Goal: Task Accomplishment & Management: Use online tool/utility

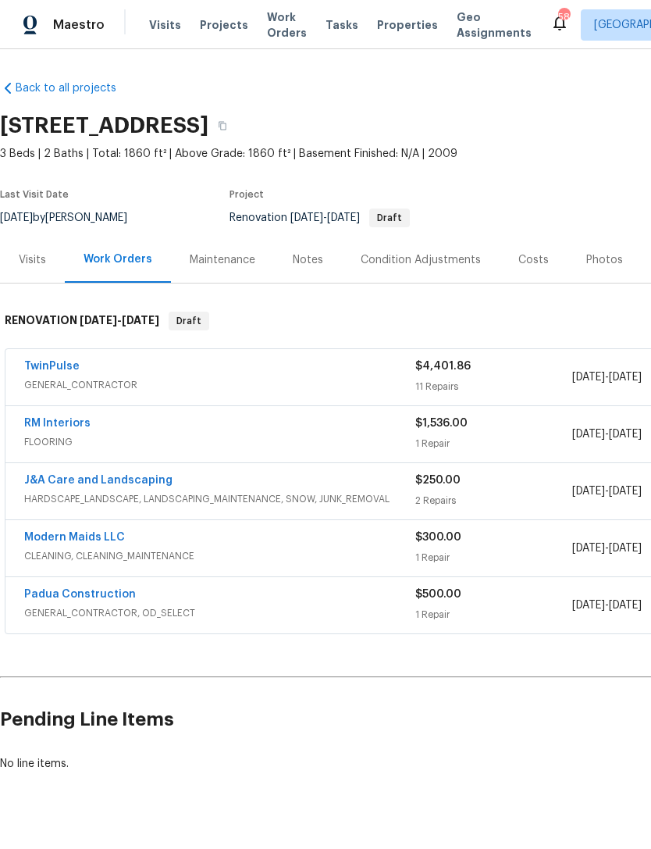
scroll to position [0, -8]
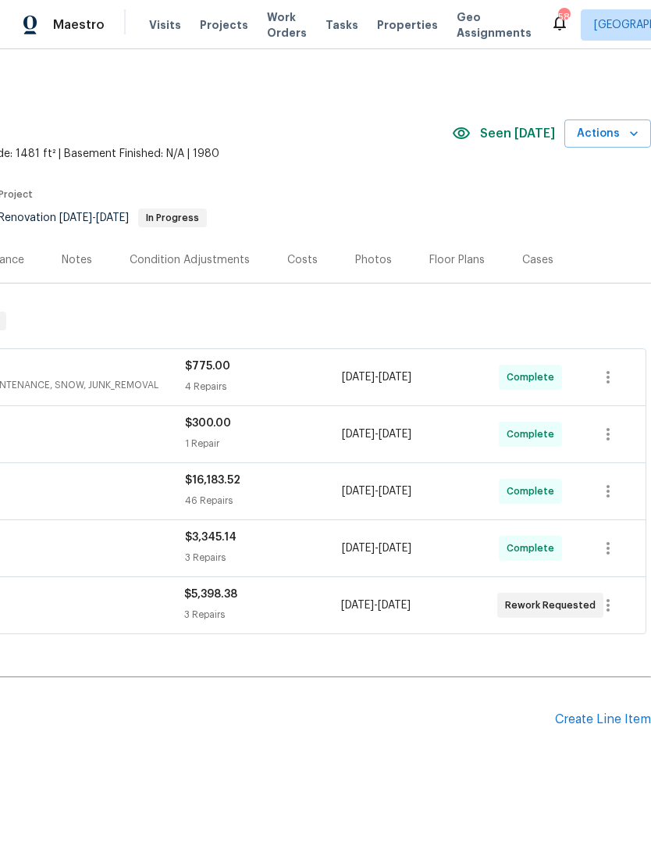
scroll to position [0, 231]
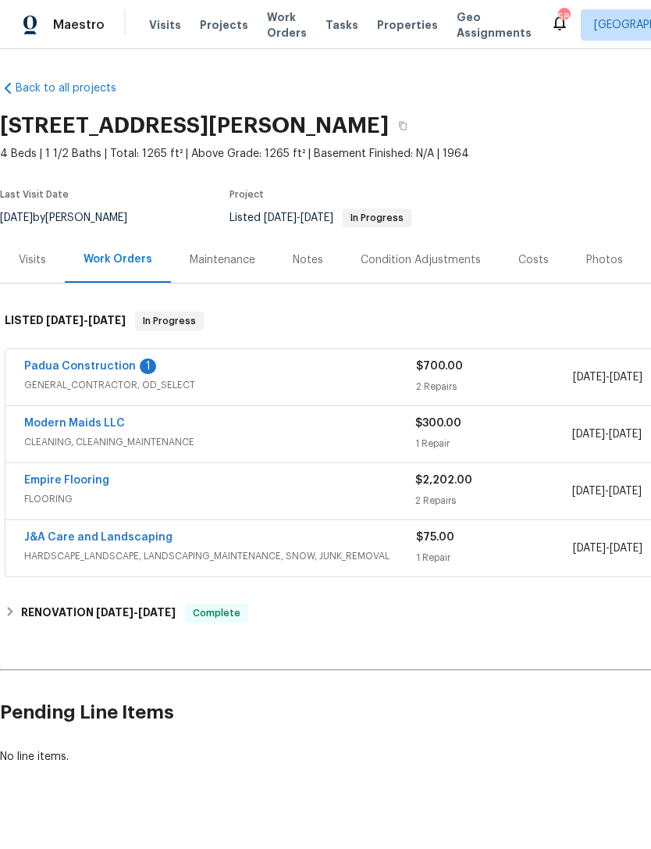
click at [122, 366] on link "Padua Construction" at bounding box center [80, 366] width 112 height 11
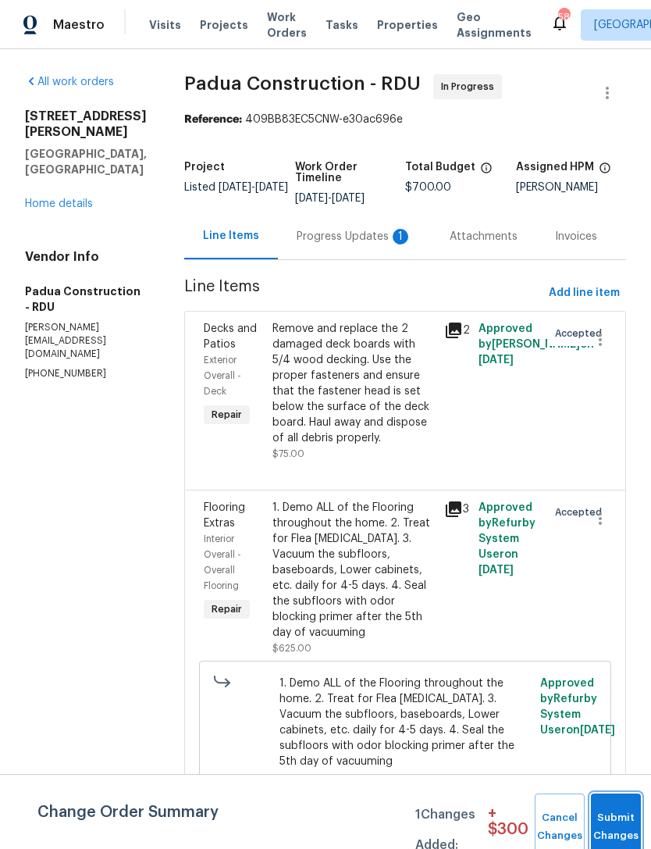
click at [611, 813] on button "Submit Changes" at bounding box center [616, 826] width 50 height 67
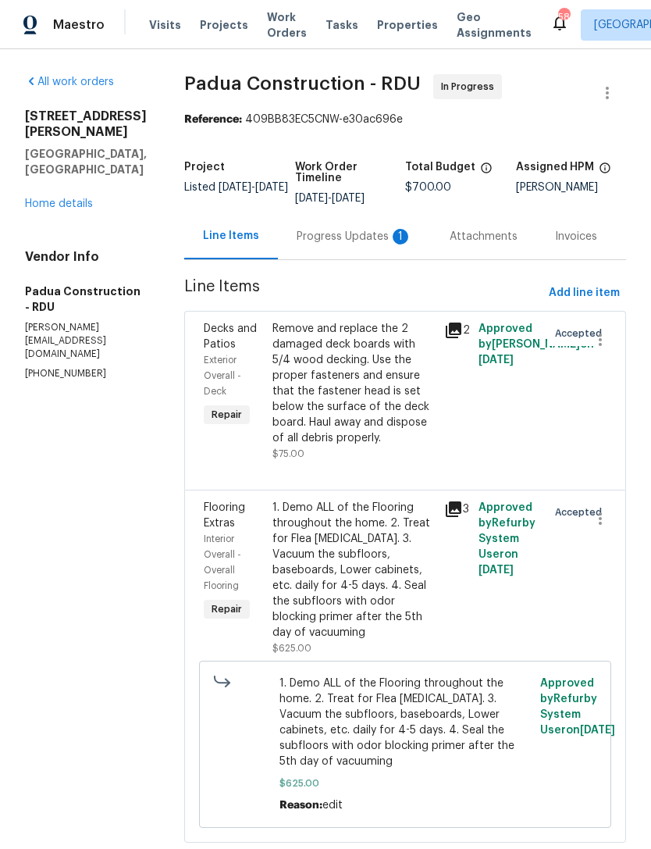
click at [323, 238] on div "Progress Updates 1" at bounding box center [355, 237] width 116 height 16
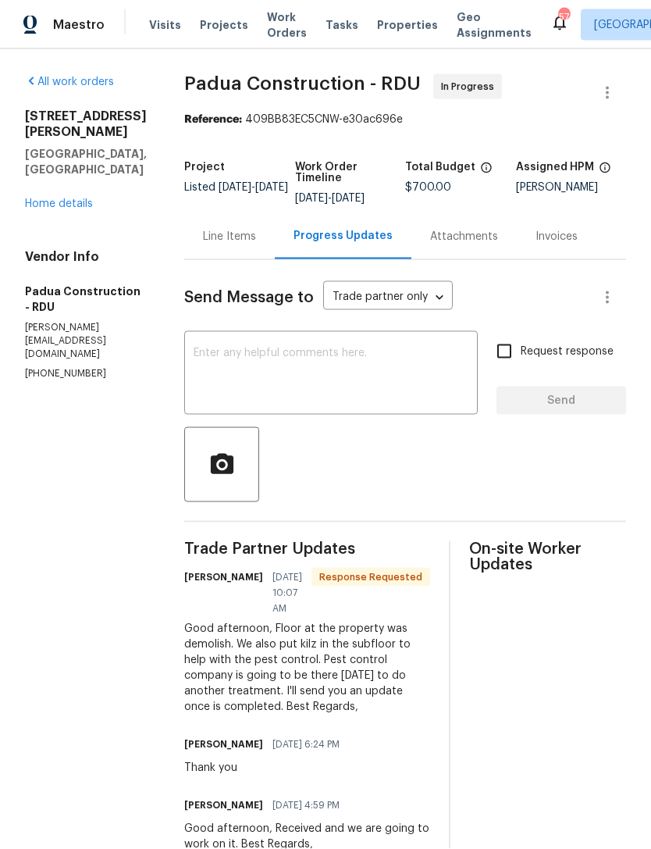
scroll to position [35, 0]
click at [333, 347] on textarea at bounding box center [331, 374] width 275 height 55
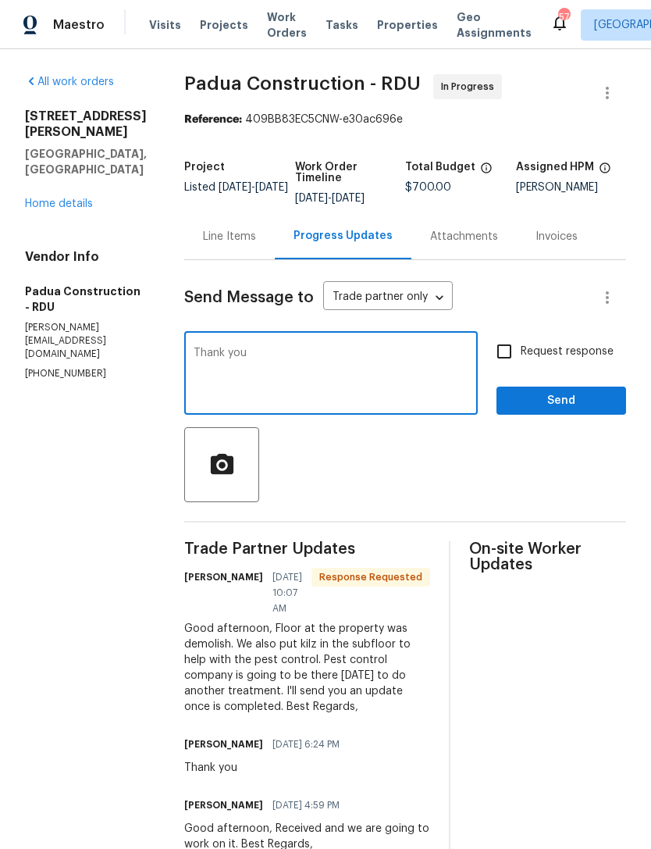
type textarea "Thank you"
click at [553, 391] on span "Send" at bounding box center [561, 401] width 105 height 20
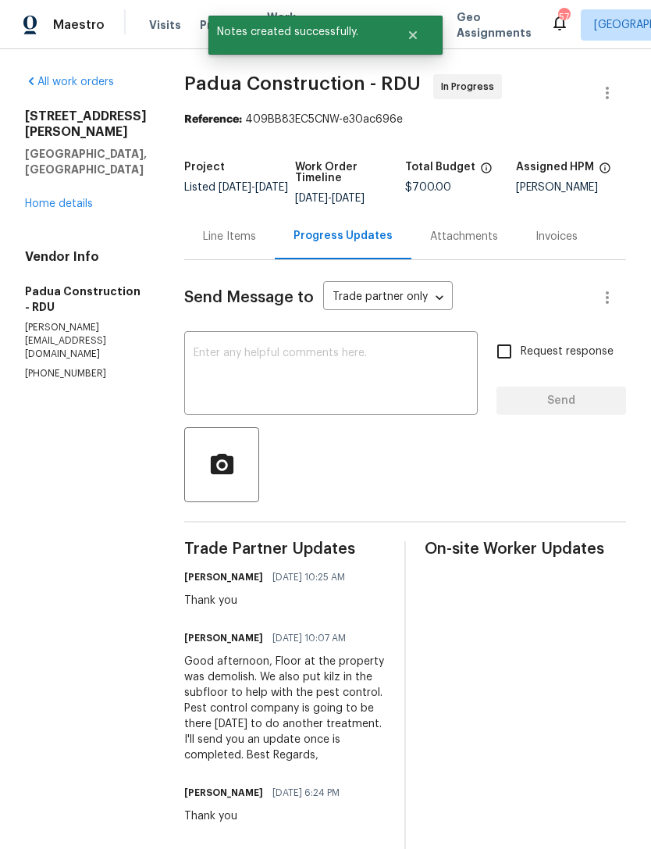
click at [54, 209] on link "Home details" at bounding box center [59, 203] width 68 height 11
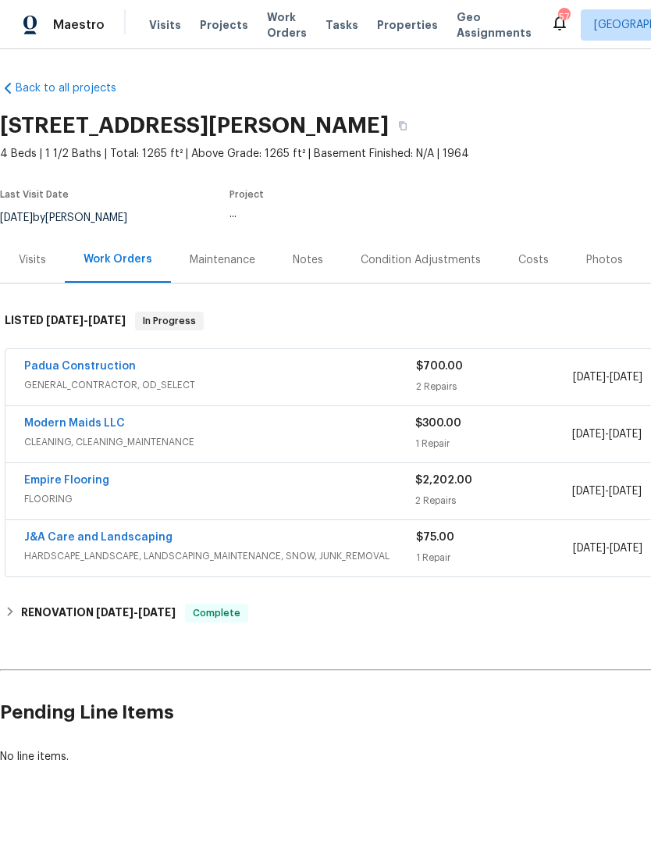
click at [97, 485] on link "Empire Flooring" at bounding box center [66, 480] width 85 height 11
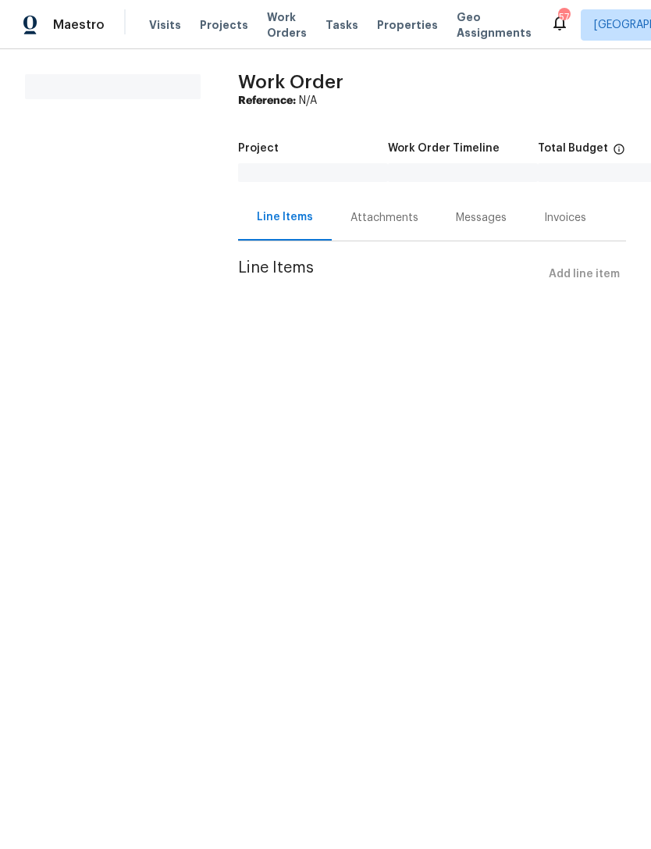
click at [378, 222] on div "Attachments" at bounding box center [385, 218] width 68 height 16
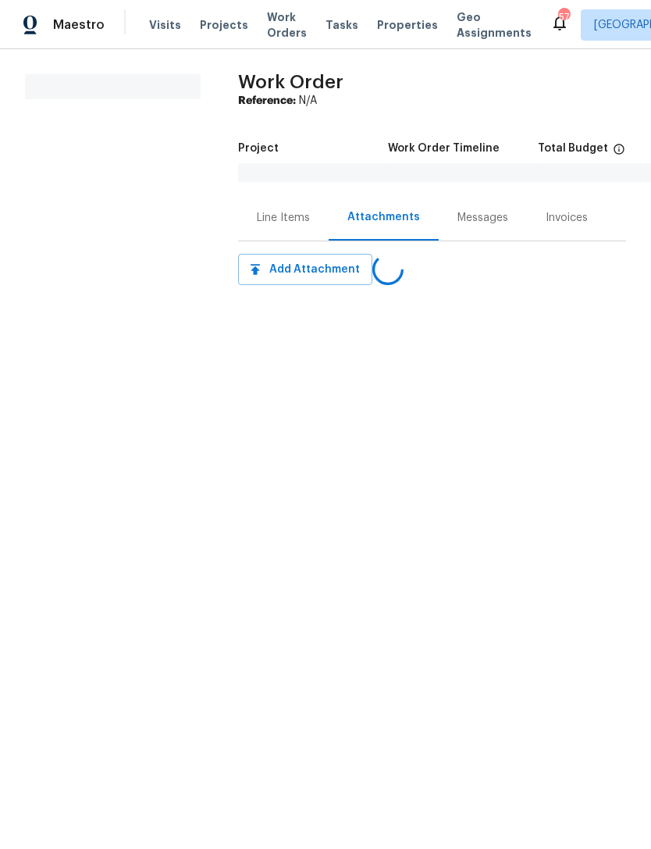
click at [469, 218] on div "Messages" at bounding box center [482, 218] width 51 height 16
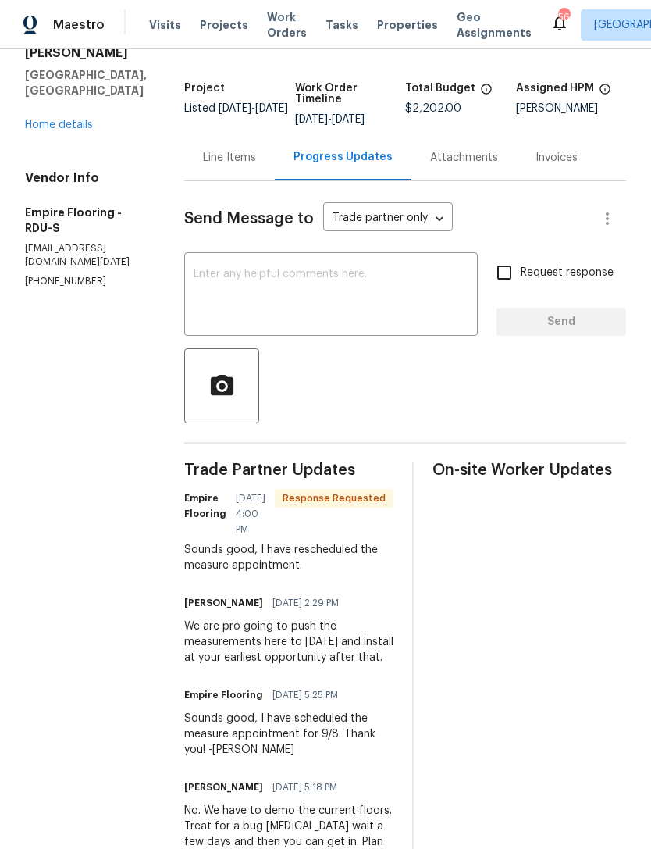
scroll to position [80, 0]
click at [336, 297] on textarea at bounding box center [331, 295] width 275 height 55
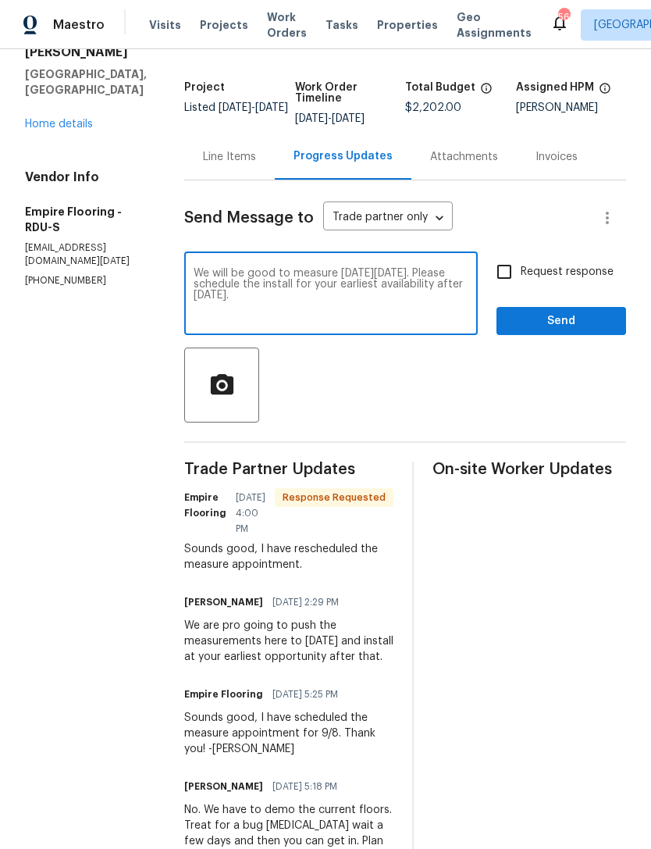
type textarea "We will be good to measure on Wednesday 9/10. Please schedule the install for y…"
click at [505, 280] on input "Request response" at bounding box center [504, 271] width 33 height 33
checkbox input "true"
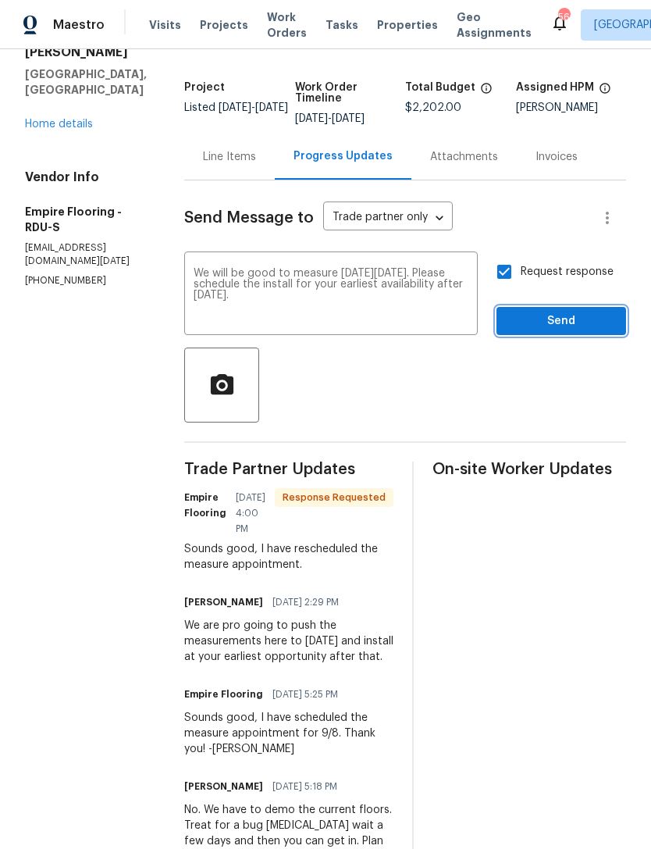
click at [547, 331] on span "Send" at bounding box center [561, 321] width 105 height 20
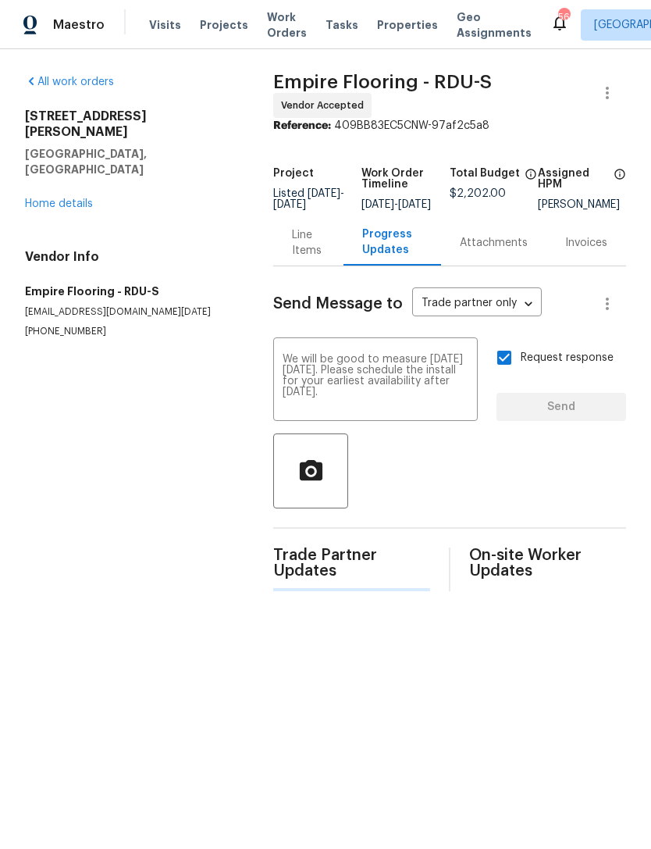
scroll to position [0, 0]
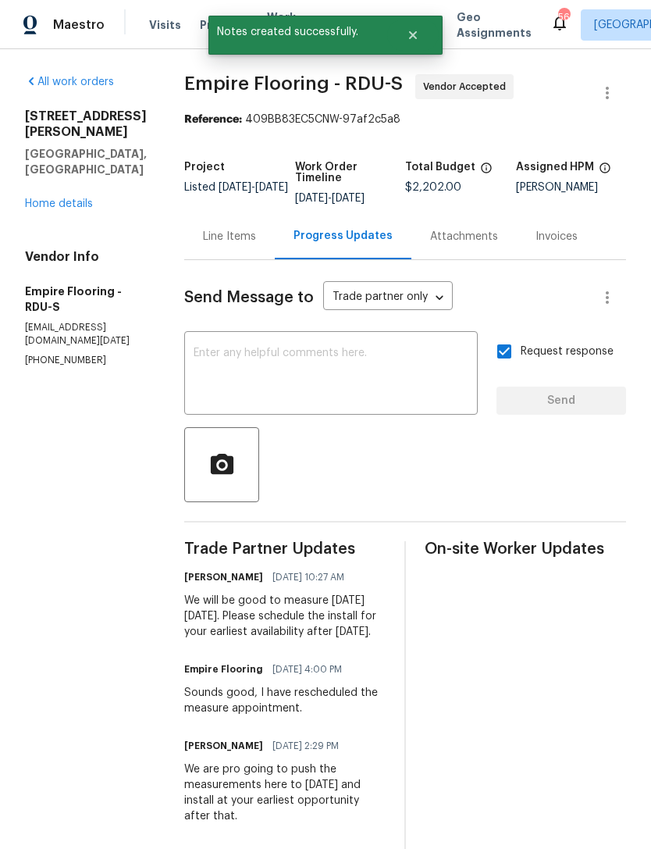
click at [256, 244] on div "Line Items" at bounding box center [229, 237] width 53 height 16
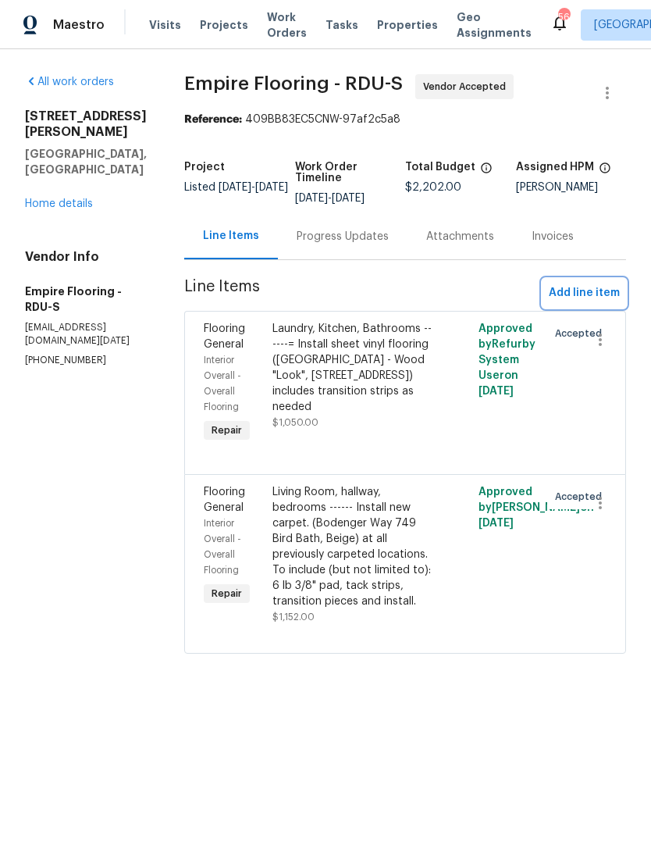
click at [568, 303] on span "Add line item" at bounding box center [584, 293] width 71 height 20
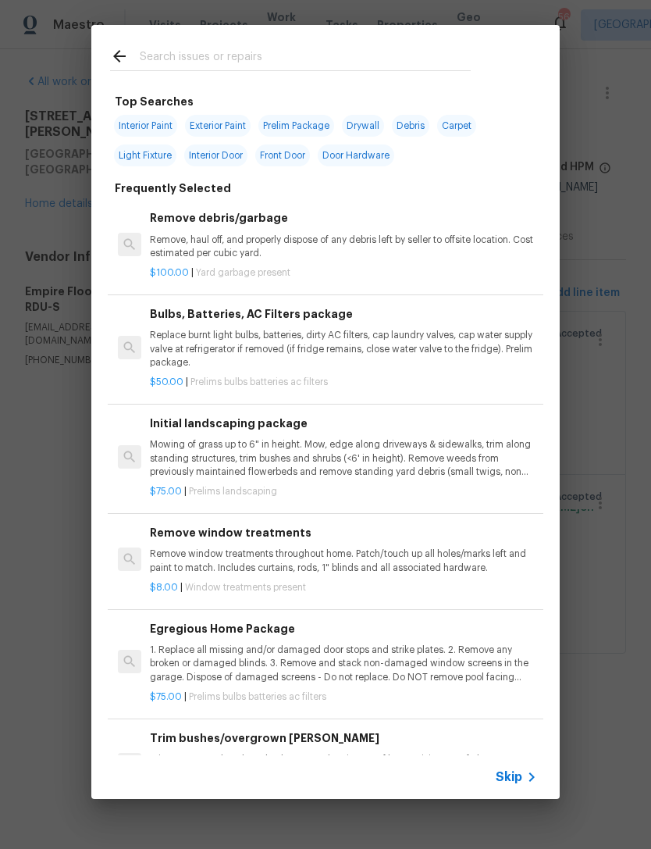
click at [170, 62] on input "text" at bounding box center [305, 58] width 331 height 23
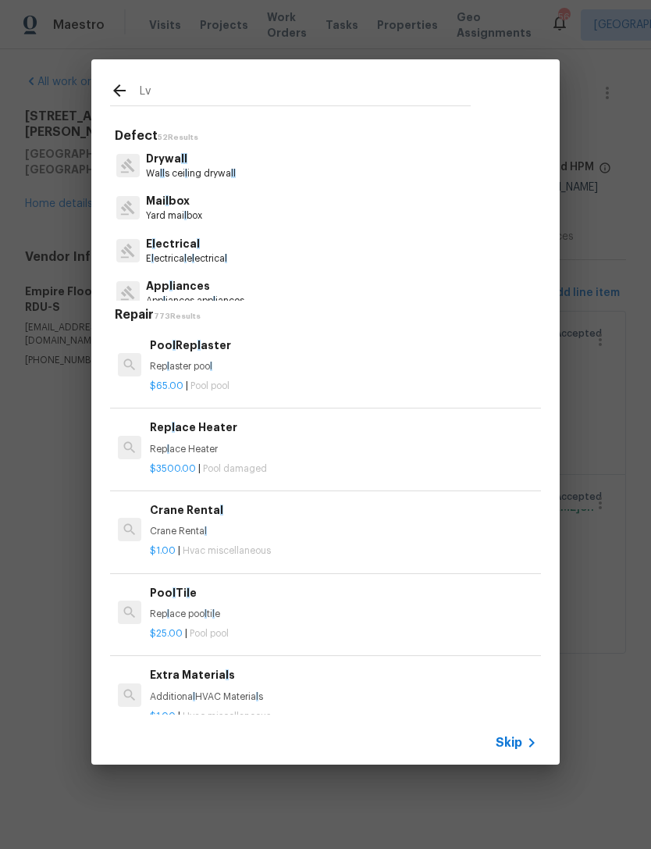
type input "Lvp"
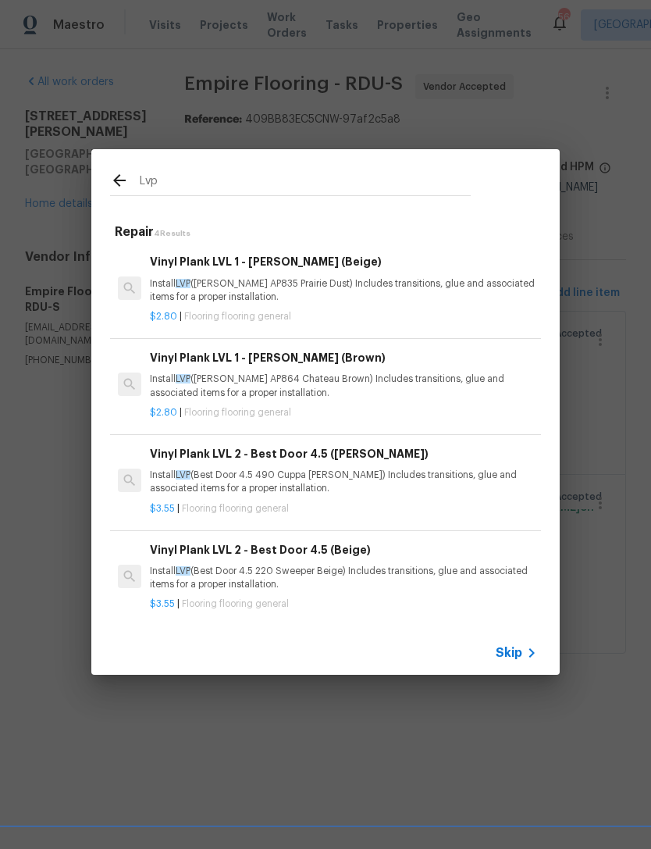
click at [384, 287] on p "Install LVP (Knighton AP835 Prairie Dust) Includes transitions, glue and associ…" at bounding box center [343, 290] width 387 height 27
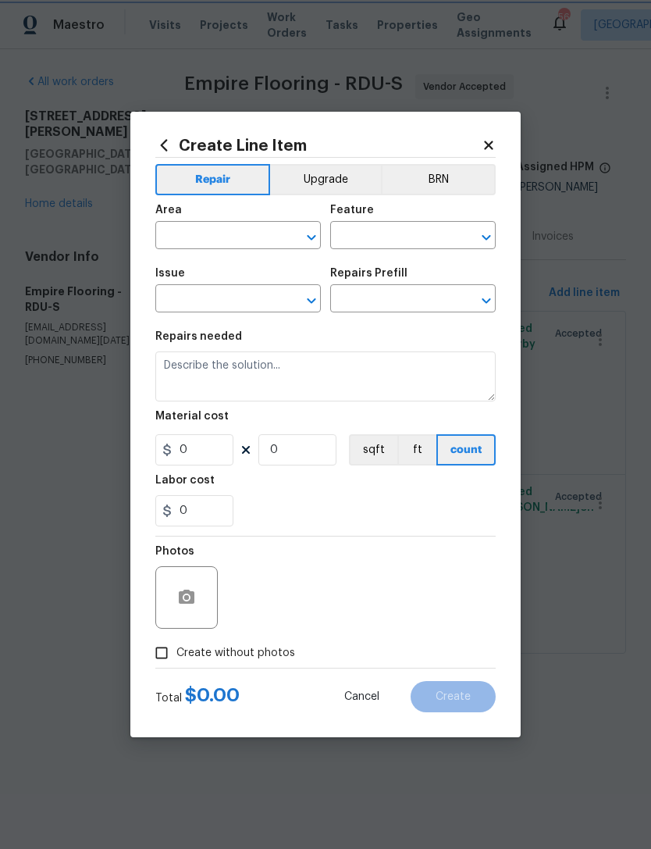
type input "Overall Flooring"
type input "Flooring General"
type input "Vinyl Plank LVL 1 - Knighton (Beige) $2.80"
type textarea "Install LVP (Knighton AP835 Prairie Dust) Includes transitions, glue and associ…"
type input "2.8"
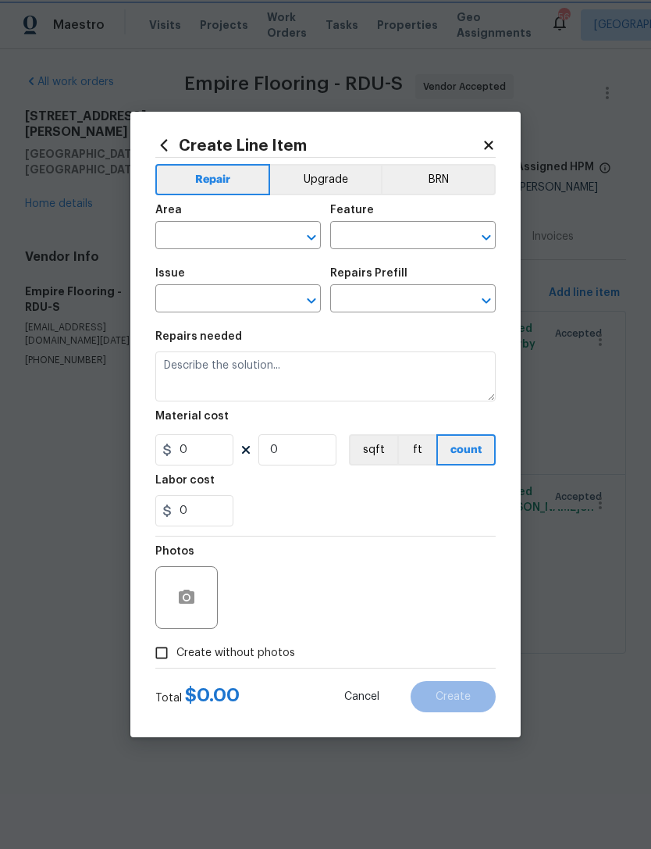
type input "1"
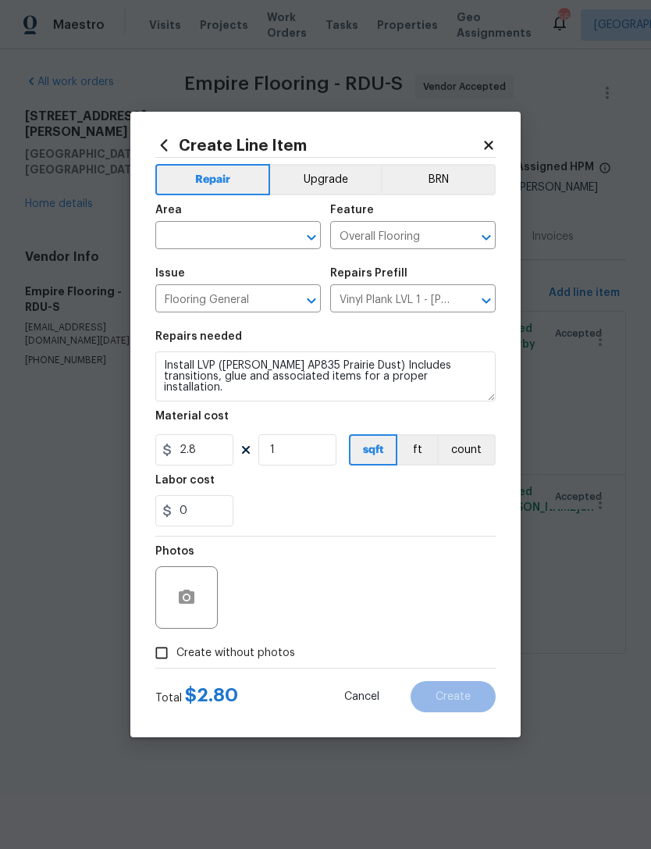
click at [475, 142] on h2 "Create Line Item" at bounding box center [318, 145] width 326 height 17
click at [484, 141] on icon at bounding box center [489, 145] width 14 height 14
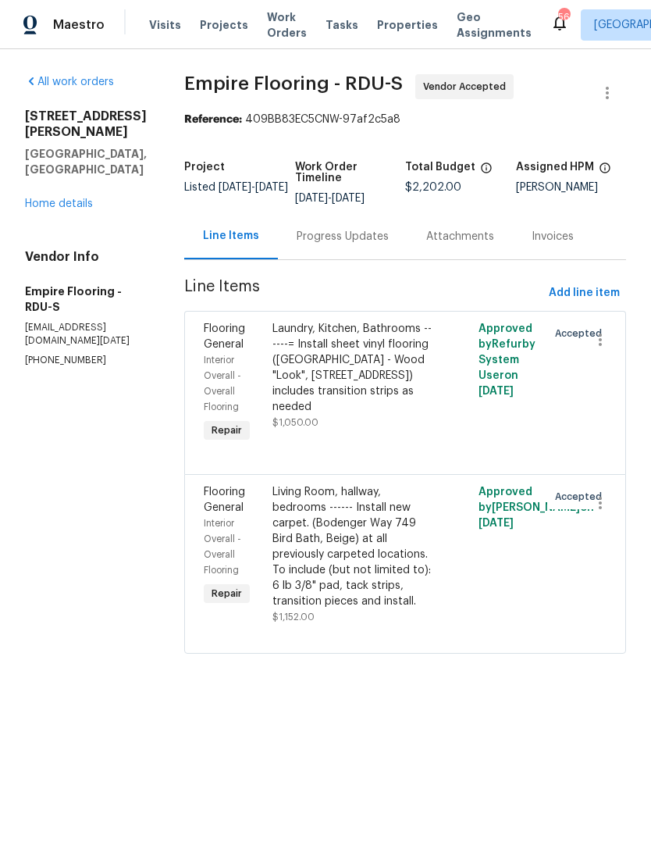
click at [55, 198] on link "Home details" at bounding box center [59, 203] width 68 height 11
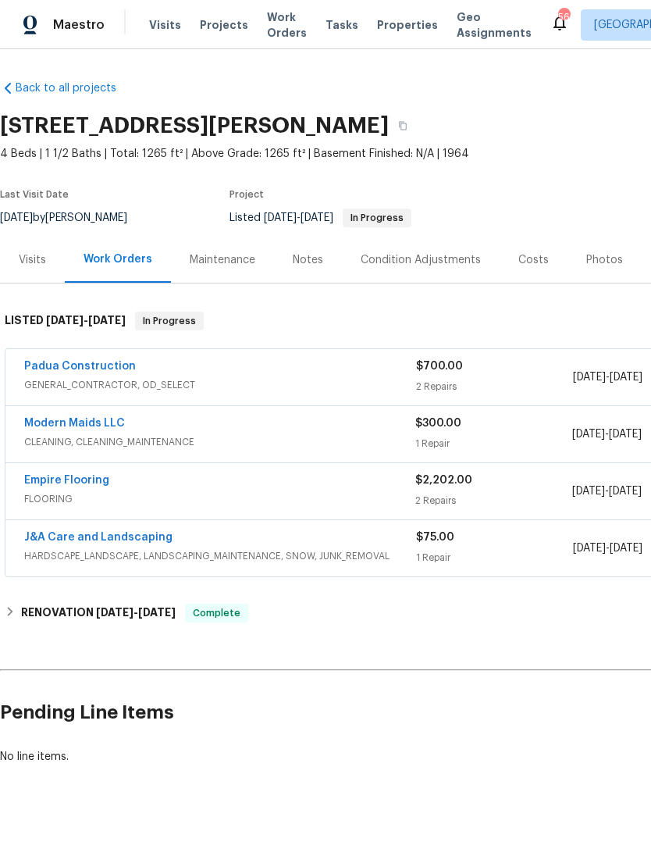
click at [85, 480] on link "Empire Flooring" at bounding box center [66, 480] width 85 height 11
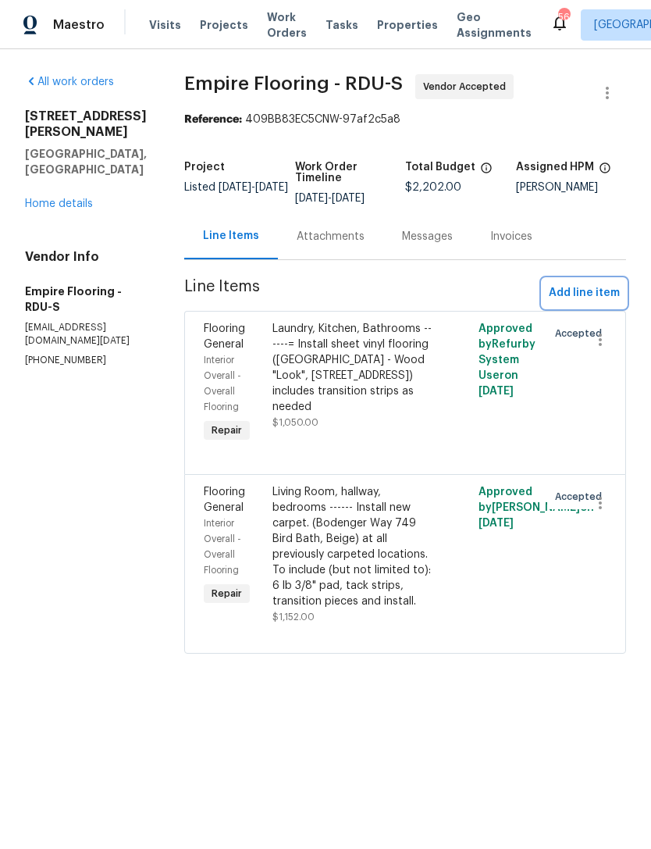
click at [589, 302] on span "Add line item" at bounding box center [584, 293] width 71 height 20
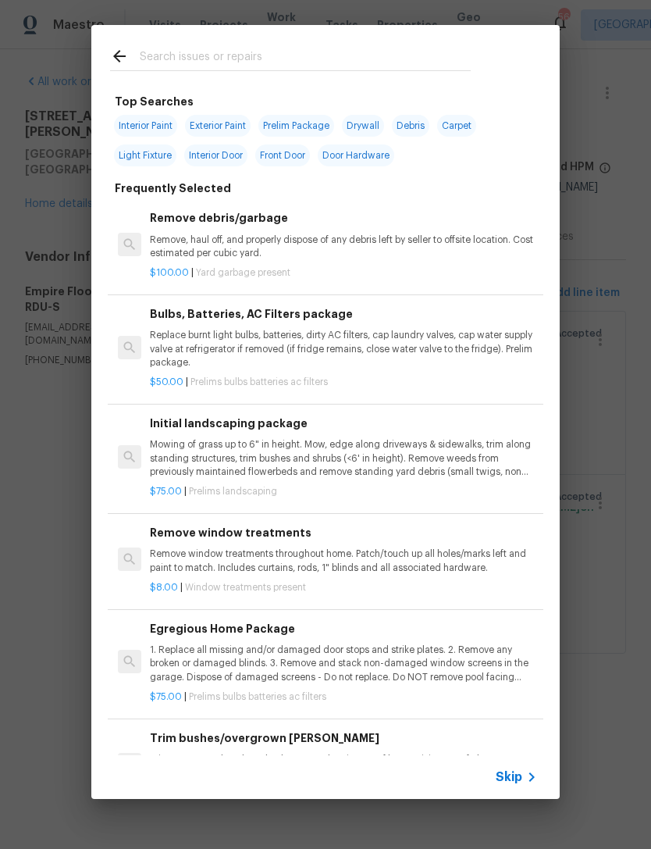
click at [176, 68] on input "text" at bounding box center [305, 58] width 331 height 23
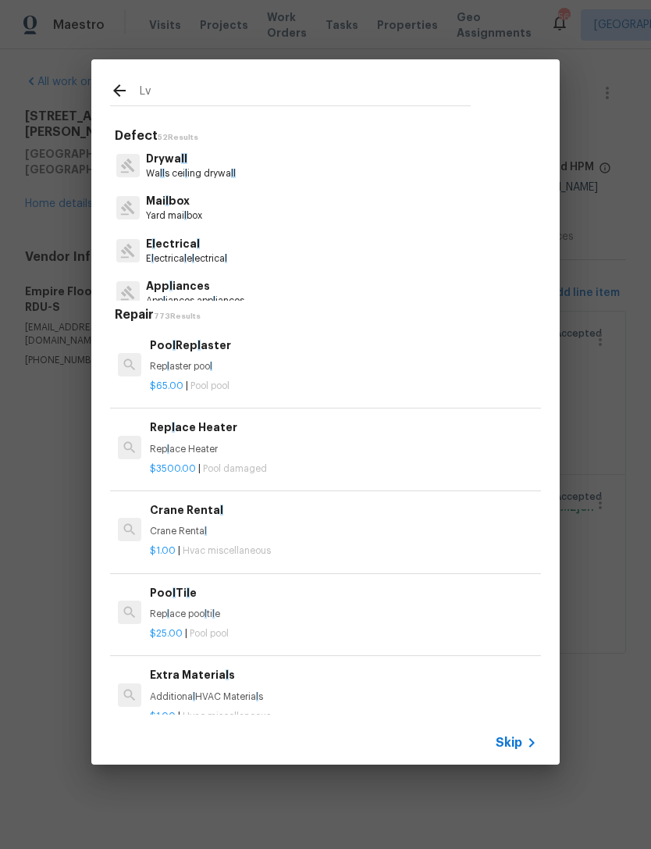
type input "Lvp"
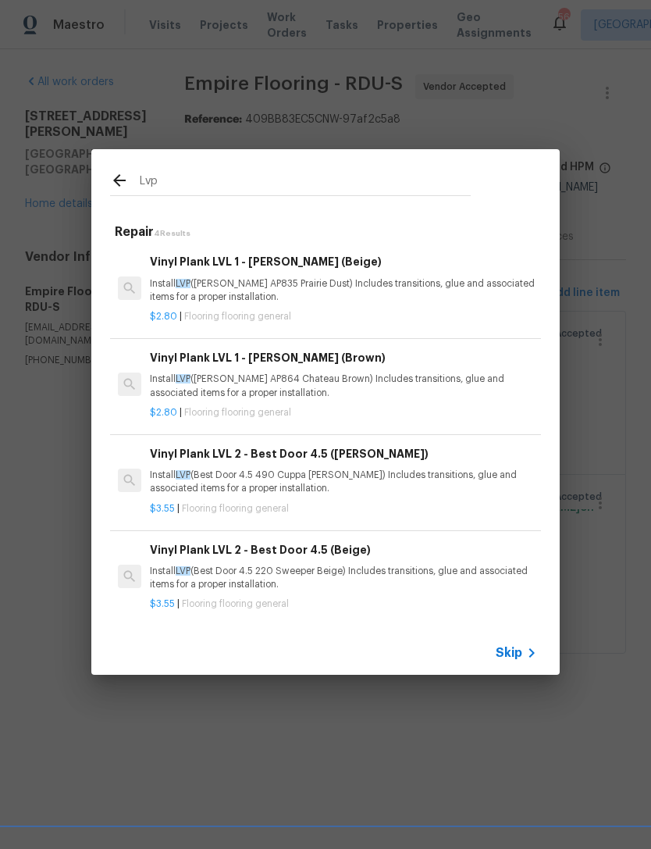
click at [333, 279] on p "Install LVP (Knighton AP835 Prairie Dust) Includes transitions, glue and associ…" at bounding box center [343, 290] width 387 height 27
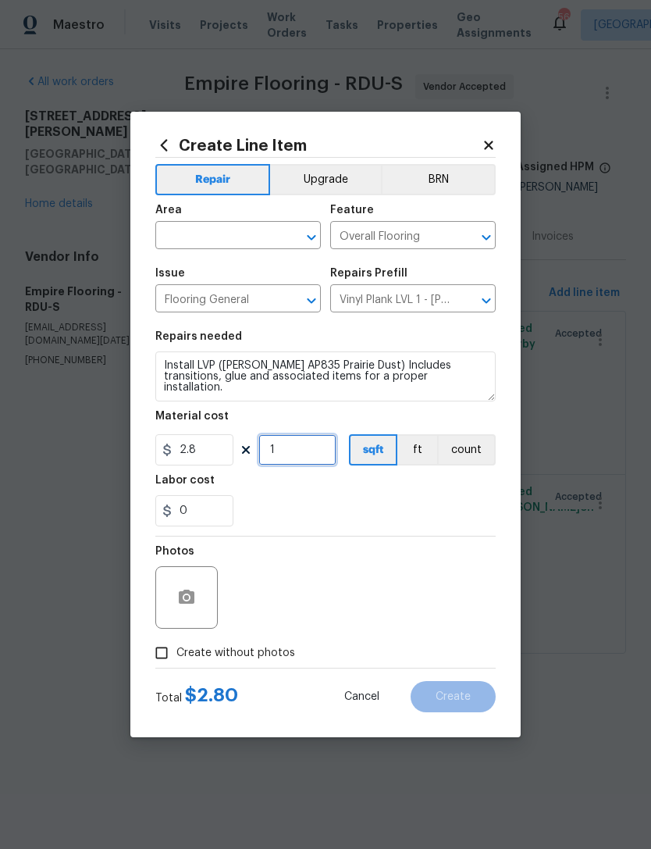
click at [304, 445] on input "1" at bounding box center [297, 449] width 78 height 31
type input "1300"
click at [228, 233] on input "text" at bounding box center [216, 237] width 122 height 24
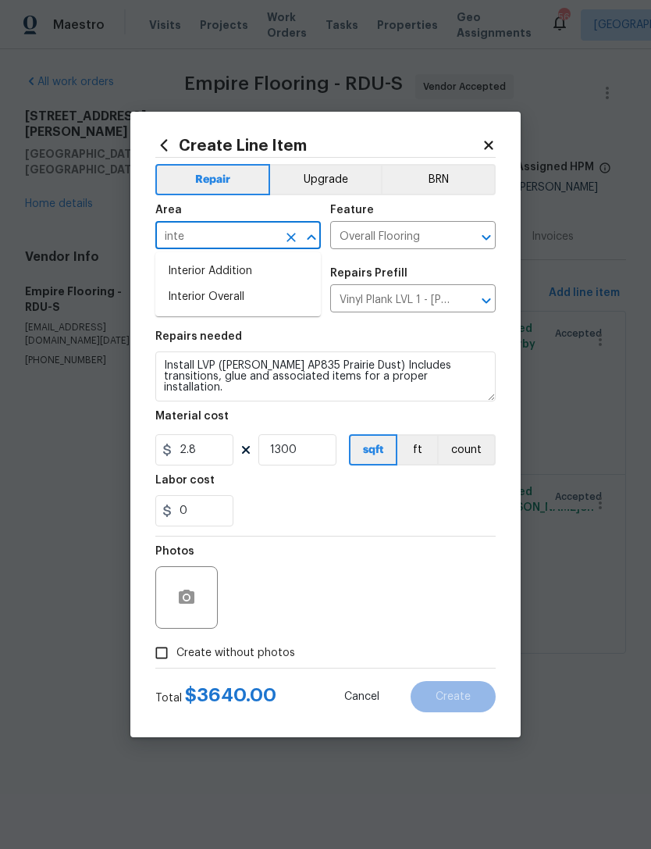
type input "inter"
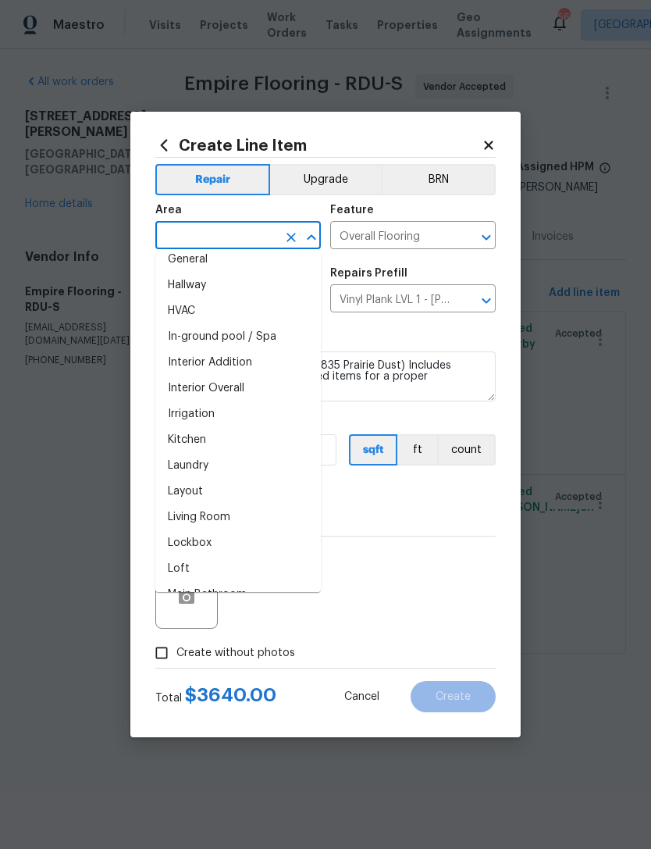
scroll to position [528, 0]
click at [248, 386] on li "Interior Overall" at bounding box center [237, 388] width 165 height 26
type input "Interior Overall"
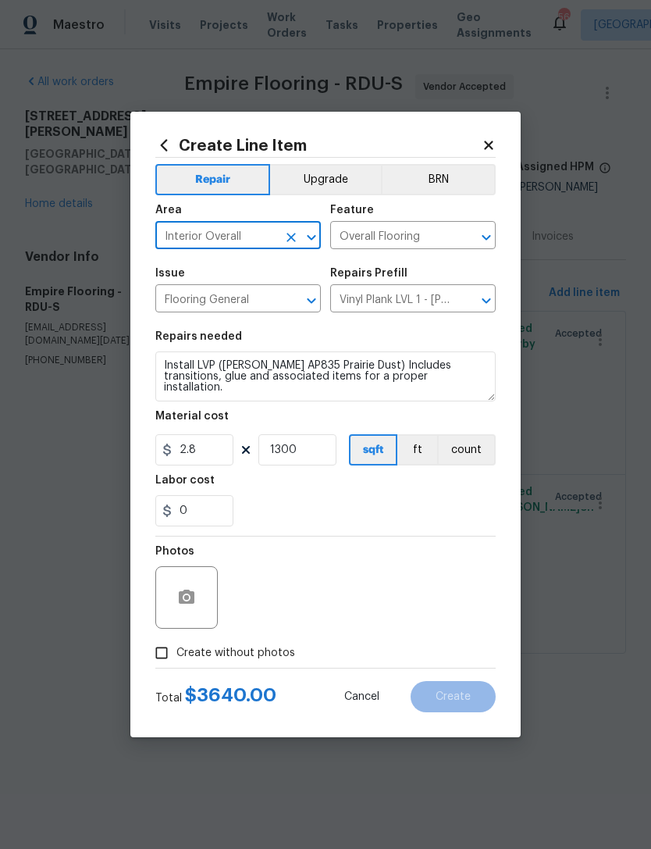
click at [166, 653] on input "Create without photos" at bounding box center [162, 653] width 30 height 30
checkbox input "true"
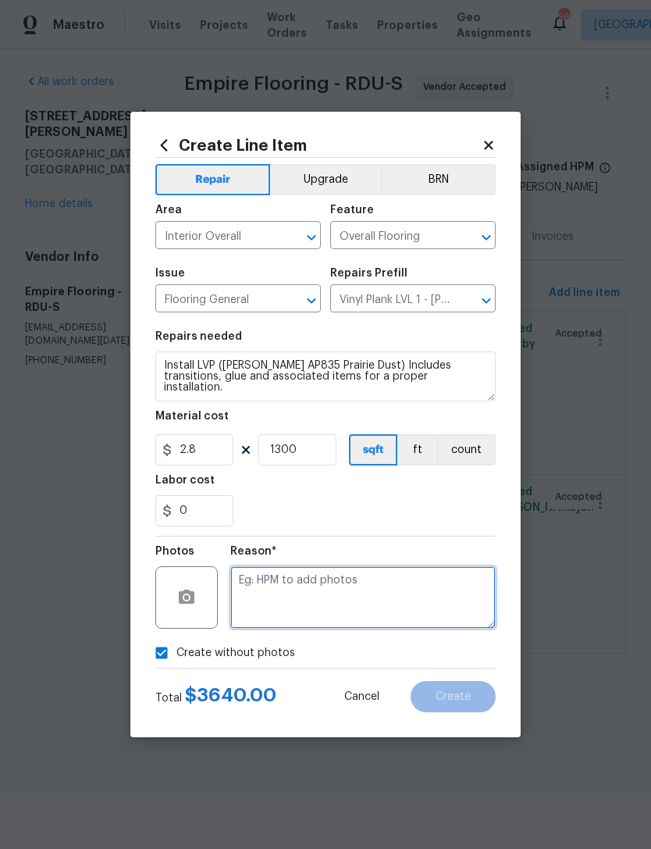
click at [339, 585] on textarea at bounding box center [362, 597] width 265 height 62
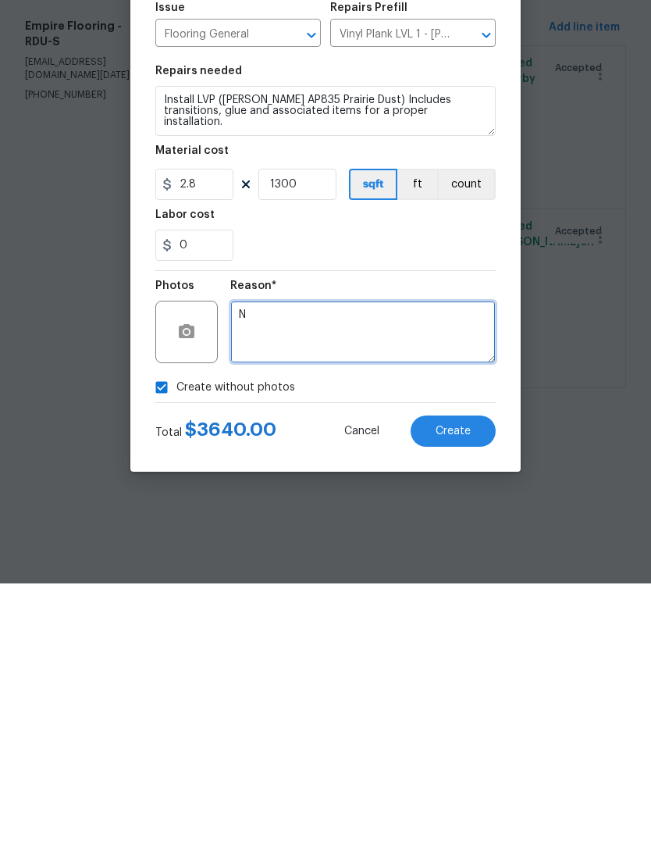
type textarea "N"
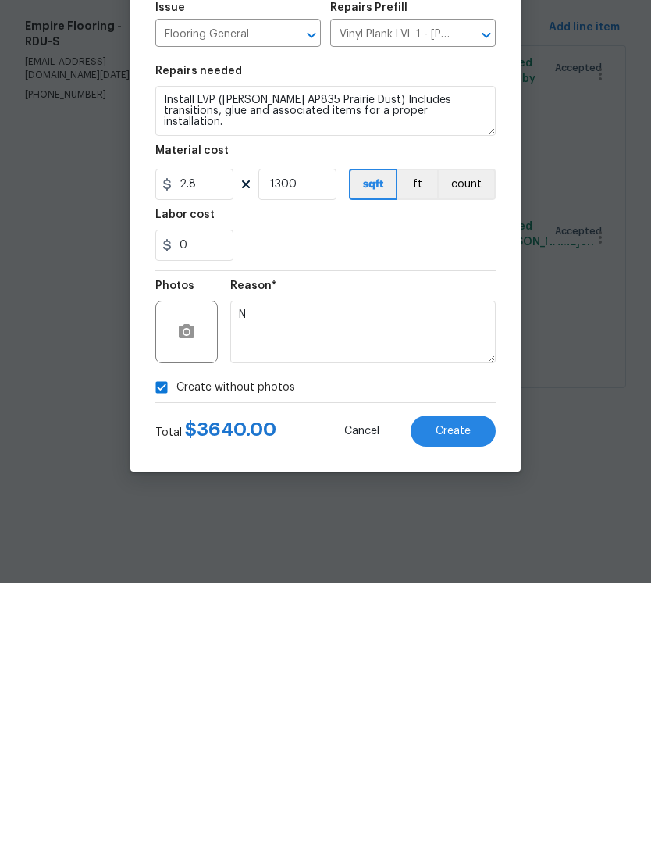
click at [455, 691] on span "Create" at bounding box center [453, 697] width 35 height 12
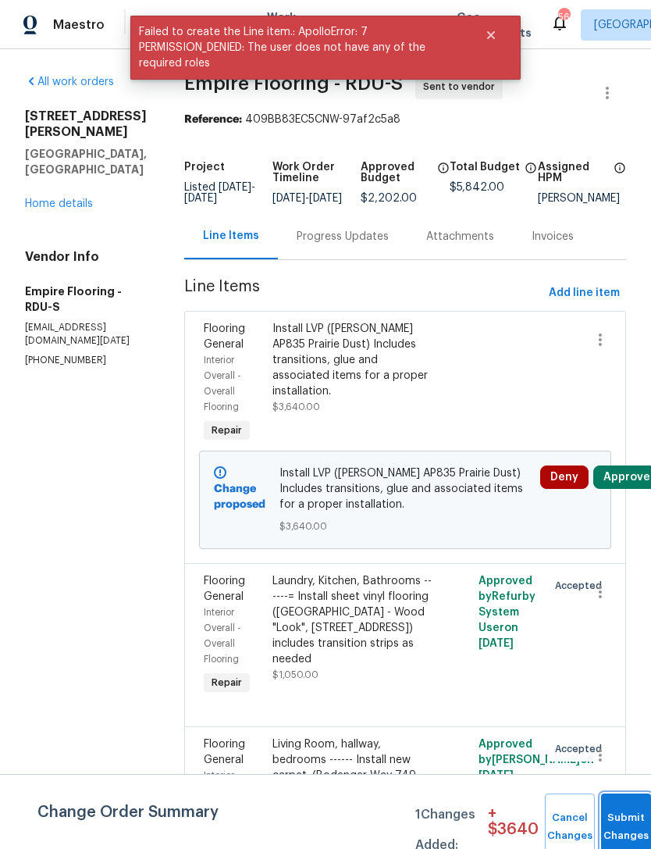
click at [626, 821] on button "Submit Changes" at bounding box center [626, 826] width 50 height 67
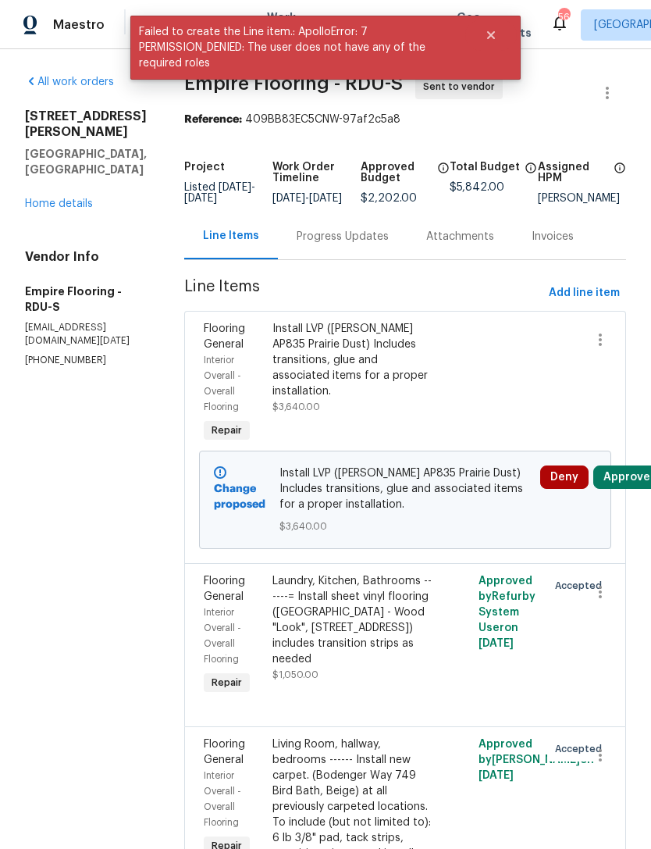
click at [621, 813] on div "Flooring General Interior Overall - Overall Flooring Repair Living Room, hallwa…" at bounding box center [405, 816] width 442 height 180
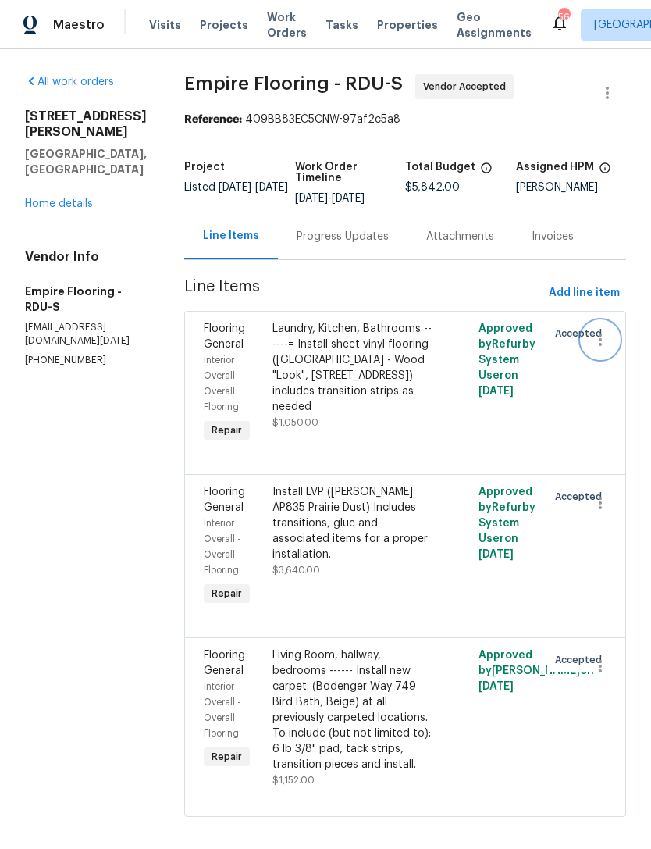
click at [600, 349] on icon "button" at bounding box center [600, 339] width 19 height 19
click at [607, 348] on li "Cancel" at bounding box center [608, 351] width 60 height 26
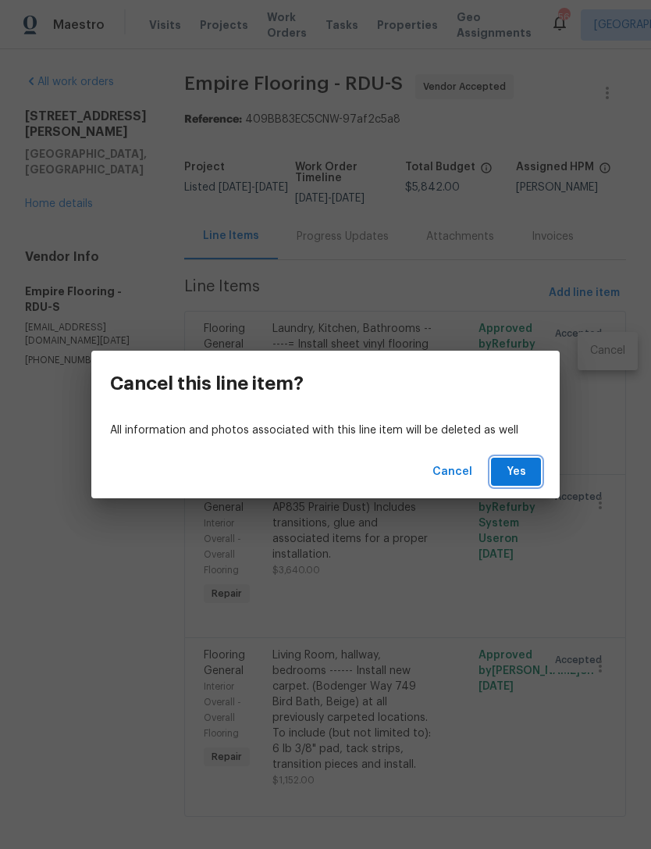
click at [521, 474] on span "Yes" at bounding box center [516, 472] width 25 height 20
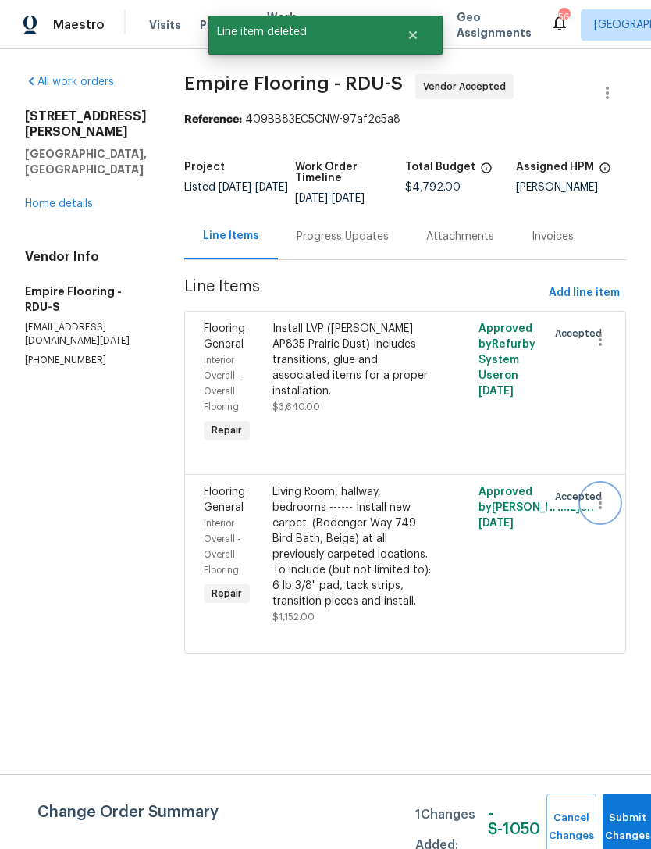
click at [608, 512] on icon "button" at bounding box center [600, 502] width 19 height 19
click at [607, 514] on li "Cancel" at bounding box center [608, 517] width 60 height 26
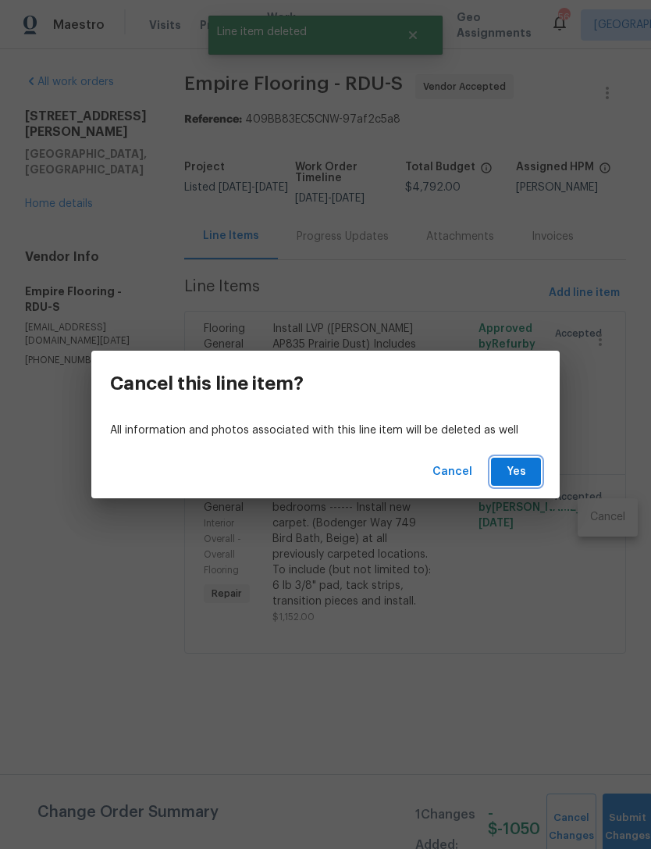
click at [521, 480] on span "Yes" at bounding box center [516, 472] width 25 height 20
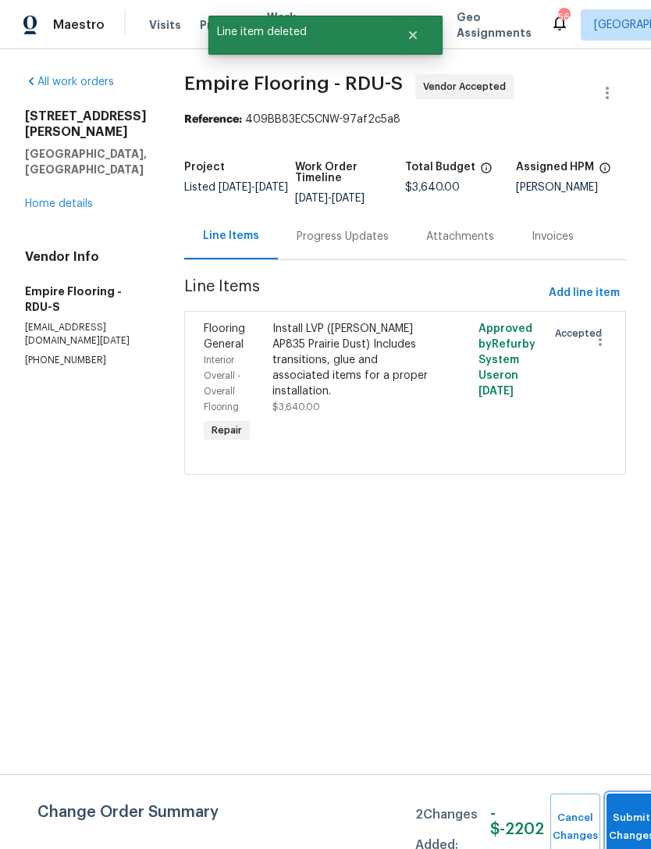
click at [619, 815] on button "Submit Changes" at bounding box center [632, 826] width 50 height 67
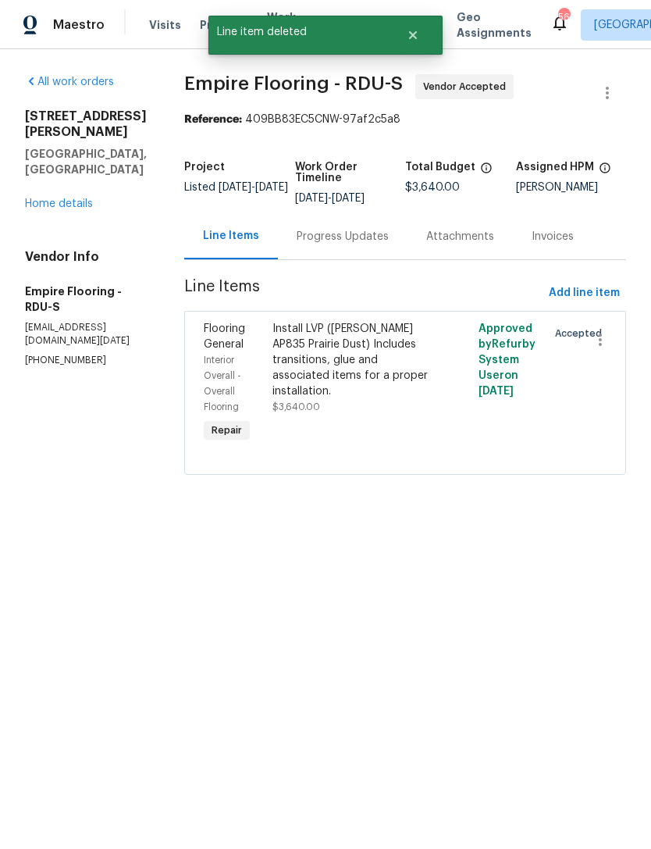
click at [368, 365] on div "Install LVP (Knighton AP835 Prairie Dust) Includes transitions, glue and associ…" at bounding box center [353, 360] width 162 height 78
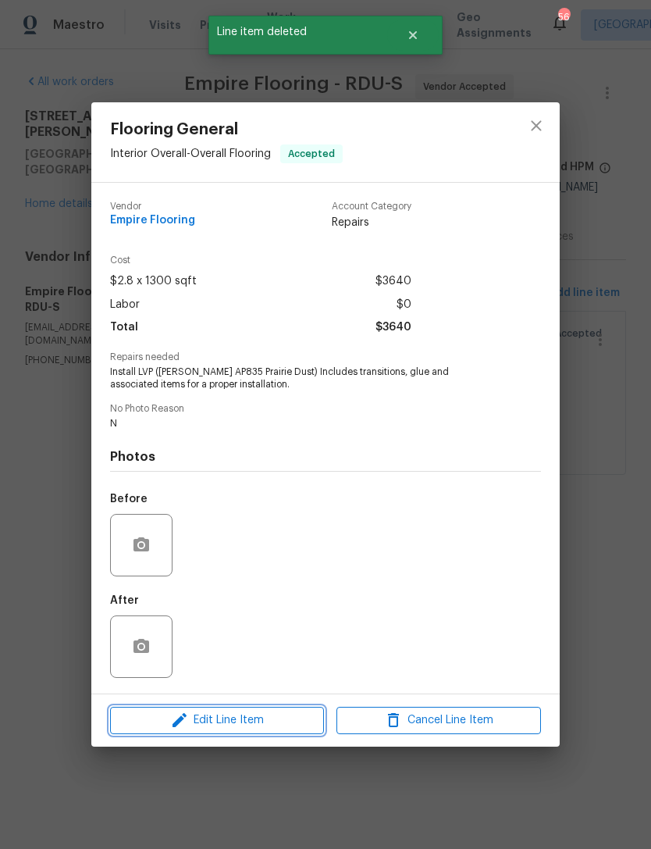
click at [262, 728] on span "Edit Line Item" at bounding box center [217, 720] width 205 height 20
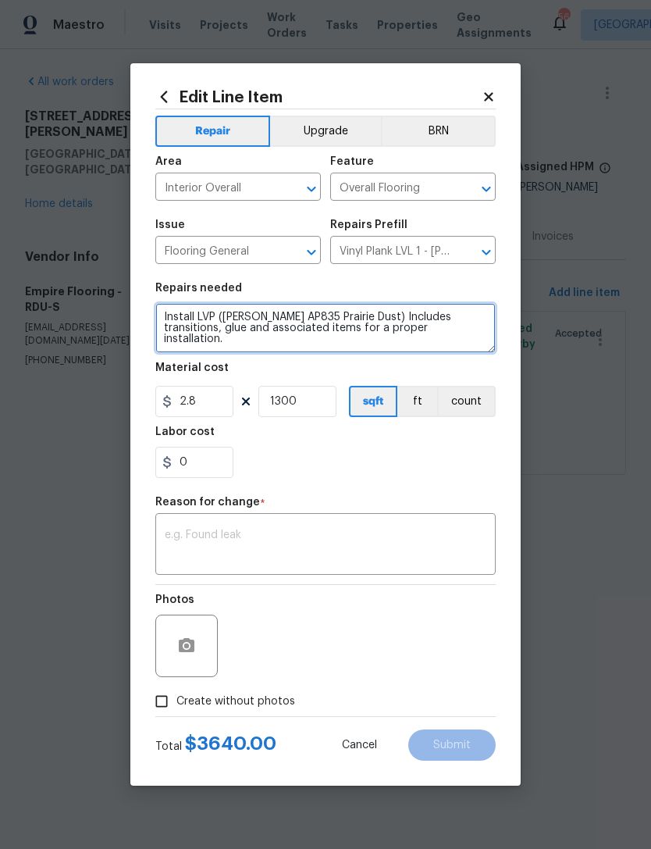
click at [172, 318] on textarea "Install LVP (Knighton AP835 Prairie Dust) Includes transitions, glue and associ…" at bounding box center [325, 328] width 340 height 50
click at [161, 311] on textarea "Install LVP (Knighton AP835 Prairie Dust) Includes transitions, glue and associ…" at bounding box center [325, 328] width 340 height 50
click at [253, 312] on textarea "Install LVP (Knighton AP835 Prairie Dust) Includes transitions, glue and associ…" at bounding box center [325, 328] width 340 height 50
click at [230, 315] on textarea "Entire home -(minus bathrooms) Install LVP (Knighton AP835 Prairie Dust) Includ…" at bounding box center [325, 328] width 340 height 50
type textarea "Entire home —--(minus bathrooms) Install LVP (Knighton AP835 Prairie Dust) Incl…"
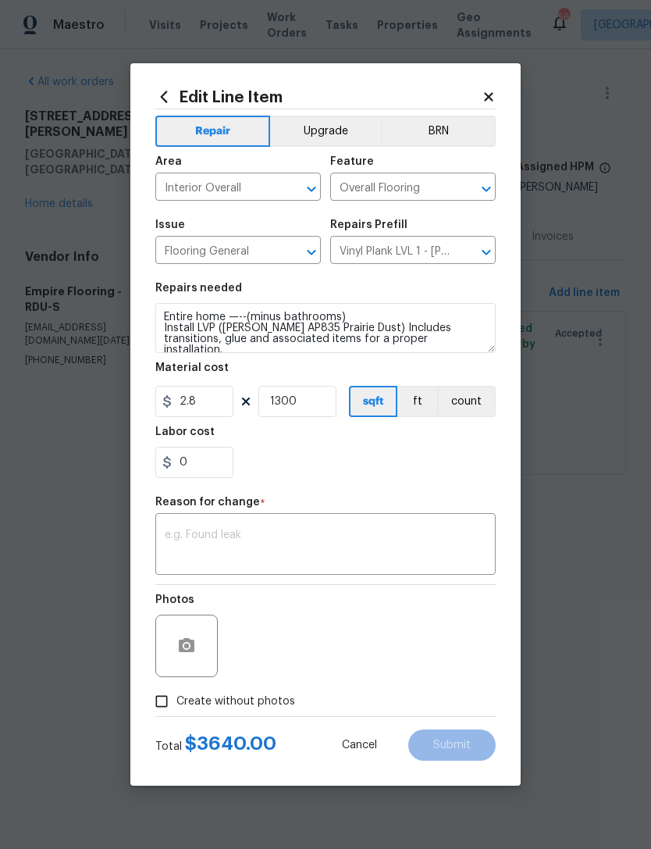
click at [353, 469] on div "0" at bounding box center [325, 462] width 340 height 31
click at [276, 539] on textarea at bounding box center [326, 545] width 322 height 33
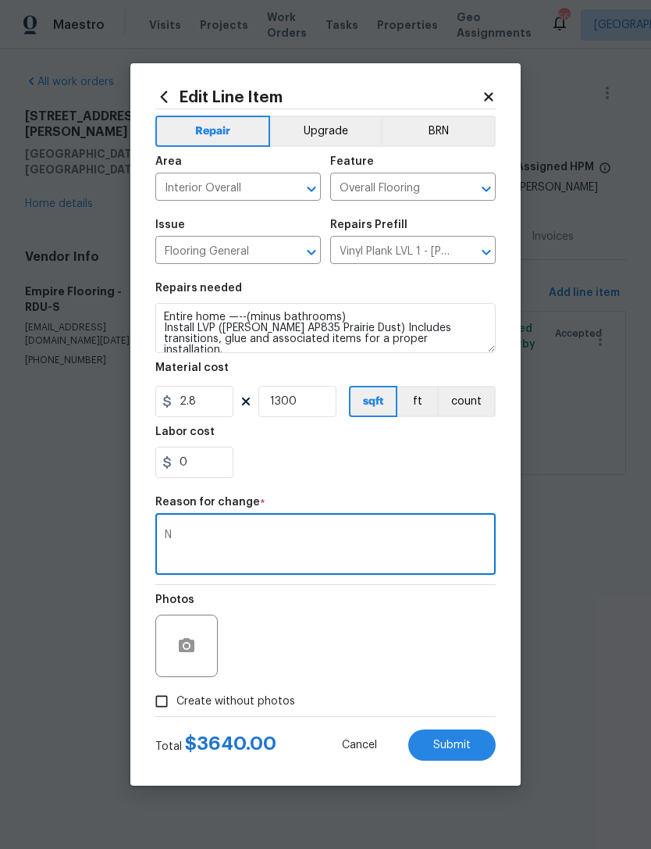
type textarea "N"
click at [327, 470] on div "0" at bounding box center [325, 462] width 340 height 31
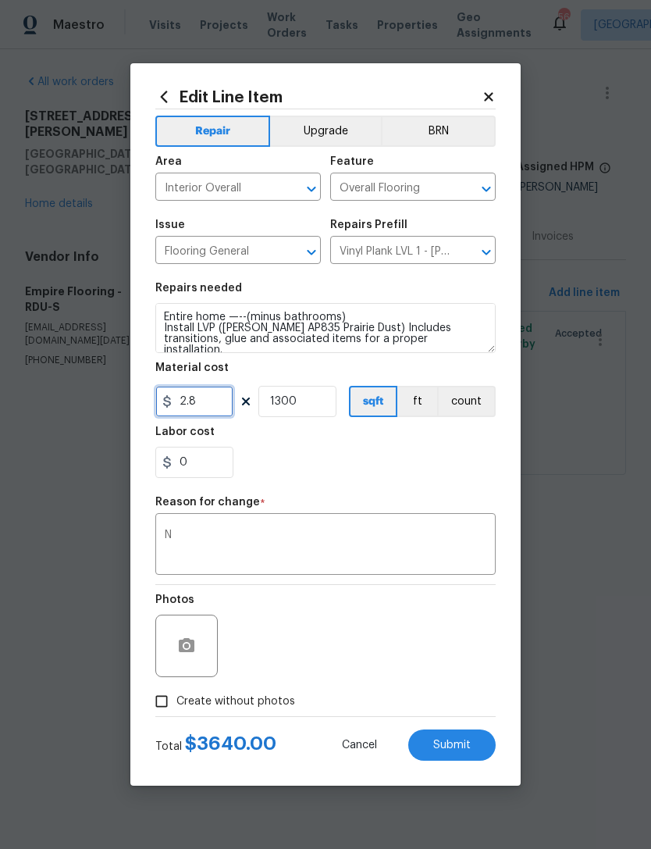
click at [222, 407] on input "2.8" at bounding box center [194, 401] width 78 height 31
click at [404, 466] on div "0" at bounding box center [325, 462] width 340 height 31
type input "3"
click at [164, 706] on input "Create without photos" at bounding box center [162, 701] width 30 height 30
checkbox input "true"
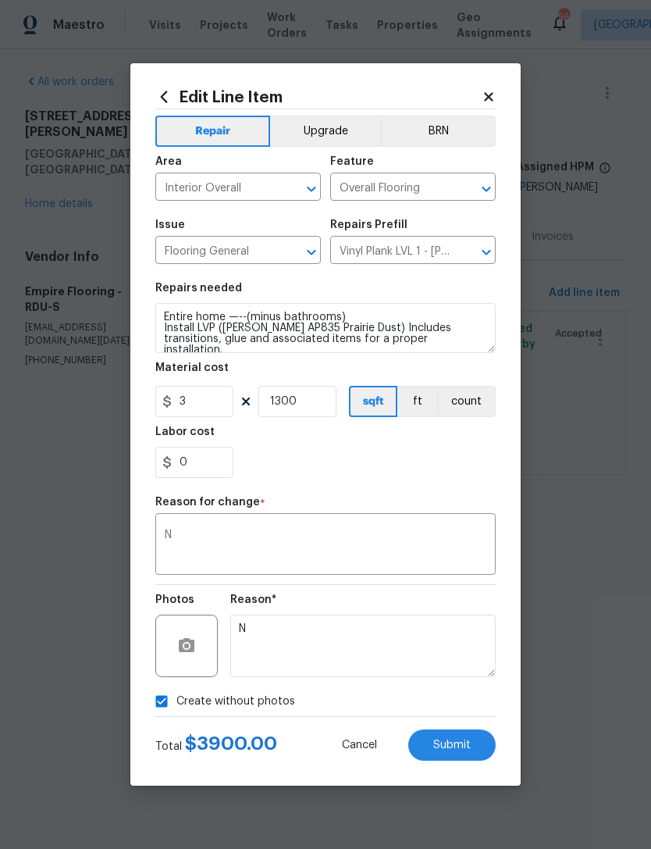
click at [463, 737] on button "Submit" at bounding box center [451, 744] width 87 height 31
type textarea "Install LVP (Knighton AP835 Prairie Dust) Includes transitions, glue and associ…"
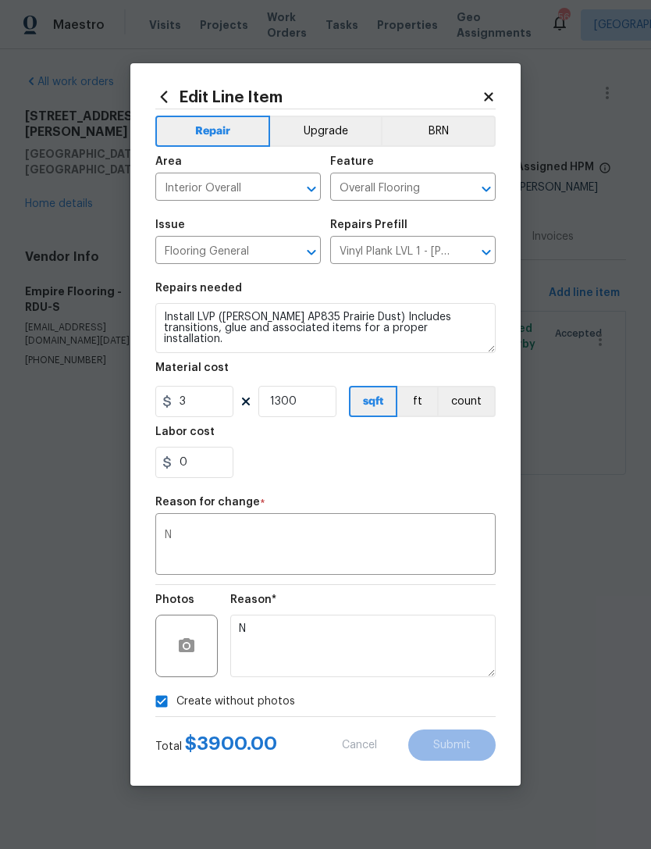
type input "2.8"
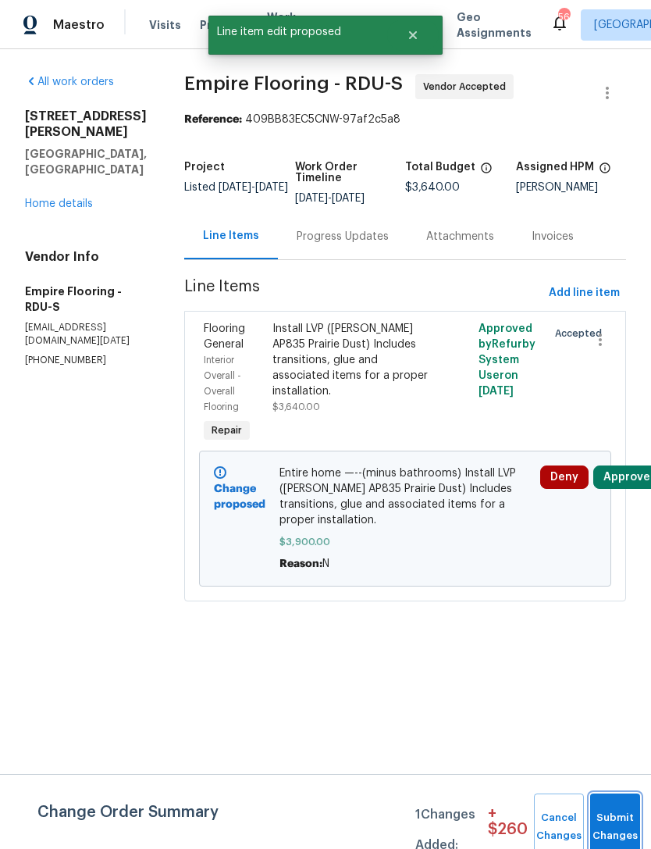
click at [615, 815] on button "Submit Changes" at bounding box center [615, 826] width 50 height 67
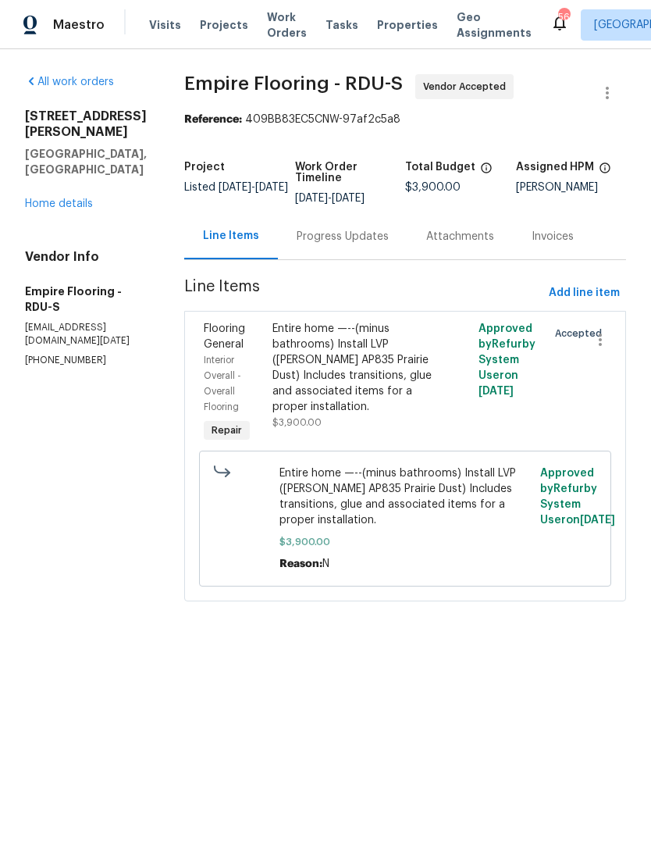
click at [75, 198] on link "Home details" at bounding box center [59, 203] width 68 height 11
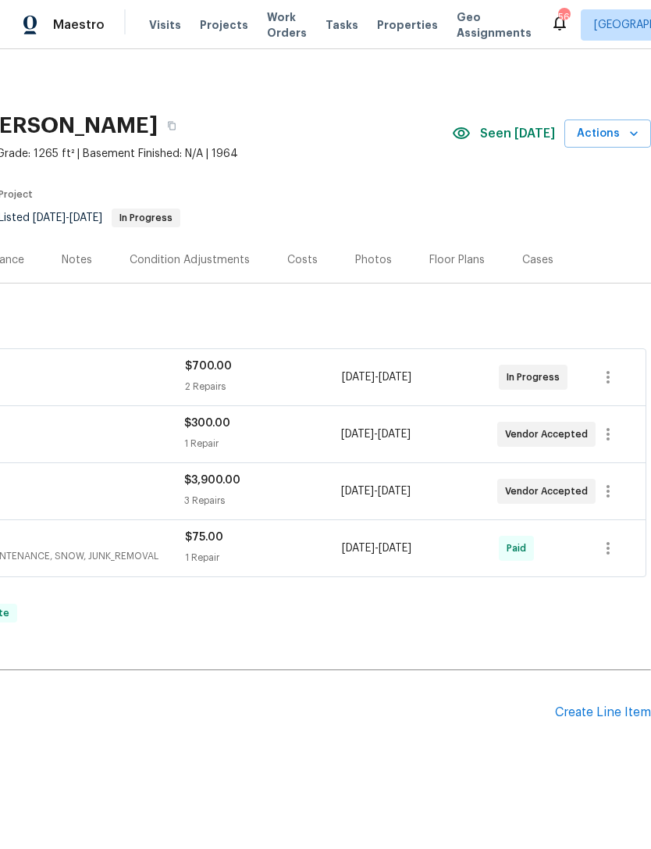
scroll to position [0, 231]
click at [297, 261] on div "Costs" at bounding box center [302, 260] width 30 height 16
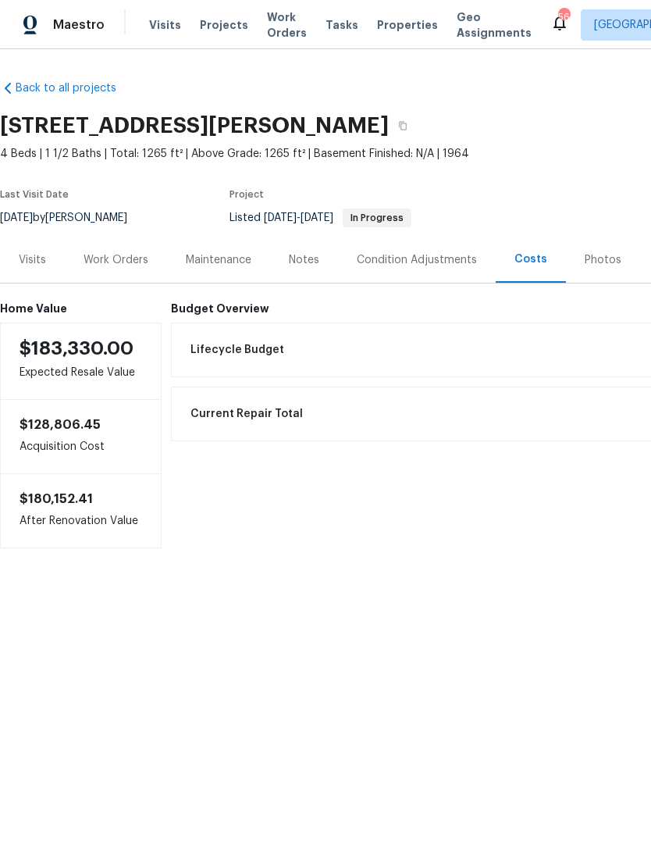
click at [102, 254] on div "Work Orders" at bounding box center [116, 260] width 65 height 16
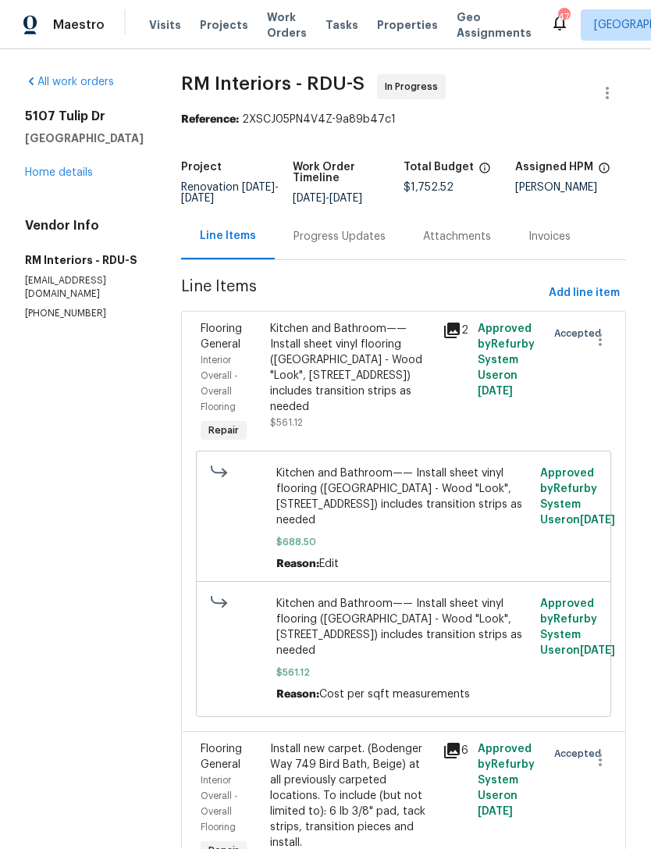
click at [348, 234] on div "Progress Updates" at bounding box center [340, 237] width 92 height 16
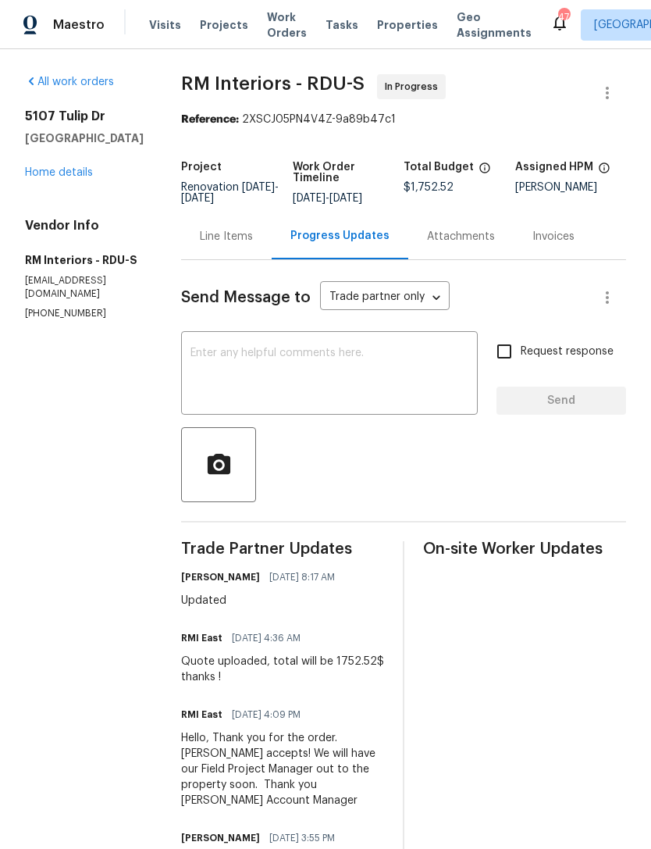
click at [57, 178] on link "Home details" at bounding box center [59, 172] width 68 height 11
